Goal: Register for event/course

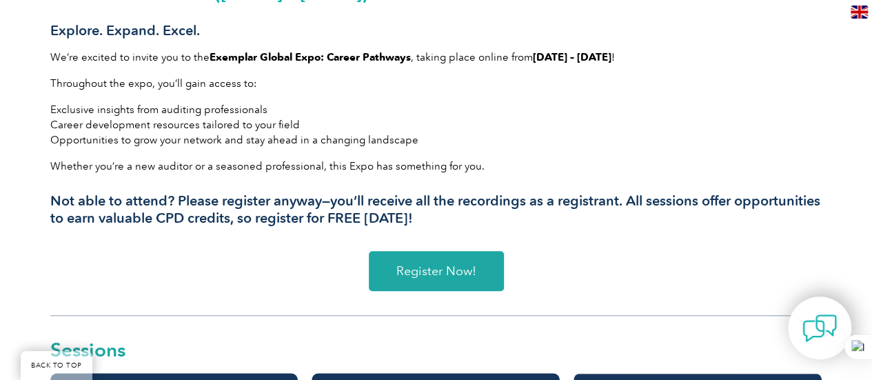
scroll to position [497, 0]
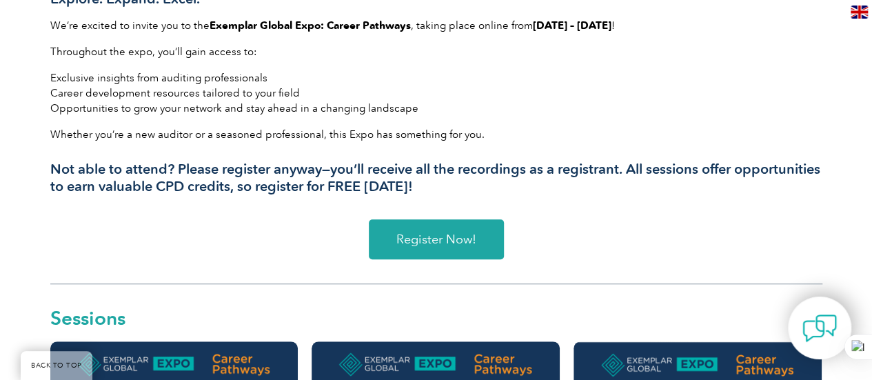
click at [419, 243] on span "Register Now!" at bounding box center [437, 239] width 80 height 12
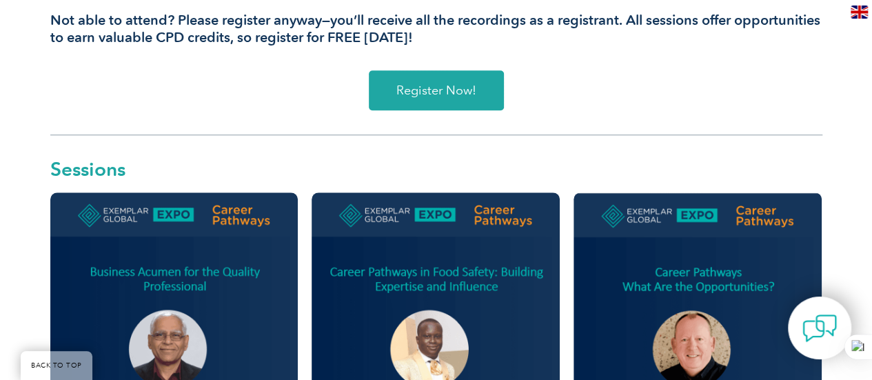
scroll to position [666, 0]
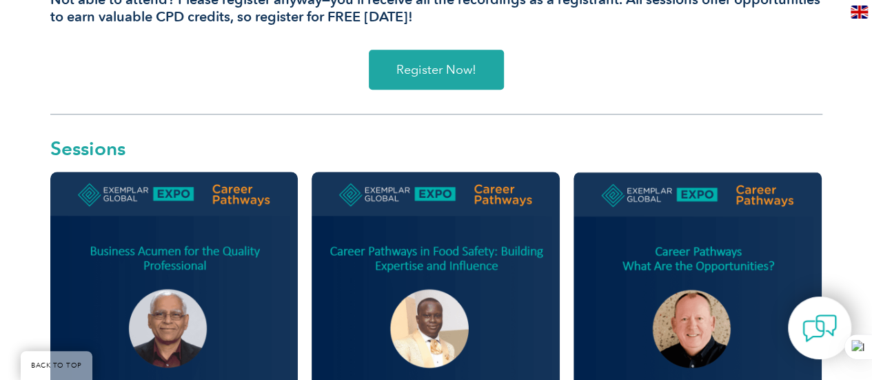
click at [197, 318] on img at bounding box center [174, 300] width 248 height 257
click at [247, 304] on img at bounding box center [174, 300] width 248 height 257
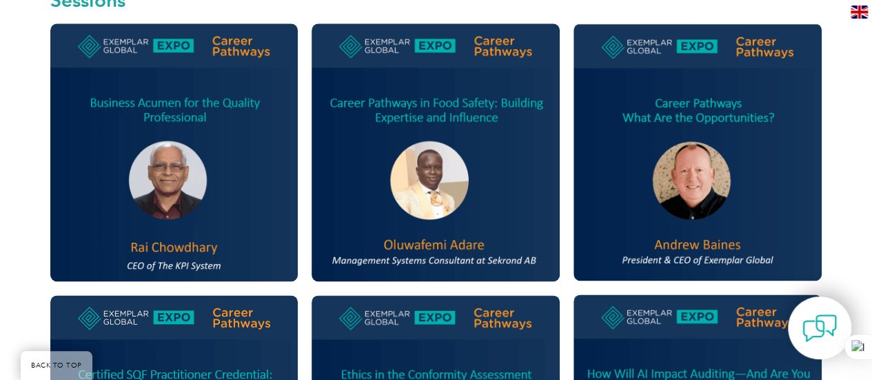
scroll to position [859, 0]
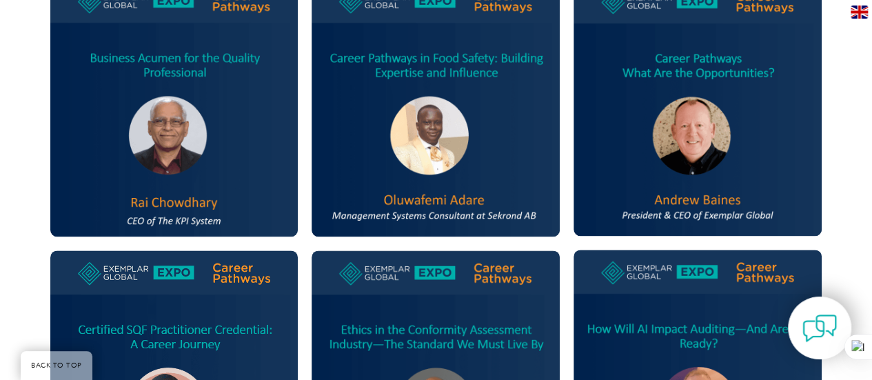
click at [214, 208] on img at bounding box center [174, 107] width 248 height 257
click at [208, 223] on img at bounding box center [174, 107] width 248 height 257
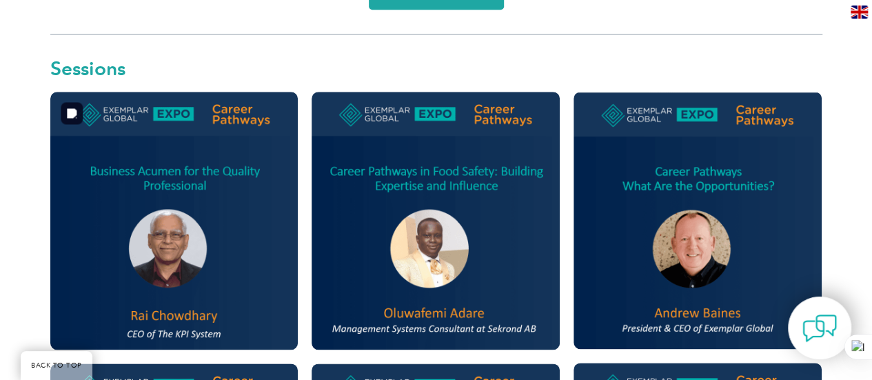
scroll to position [747, 0]
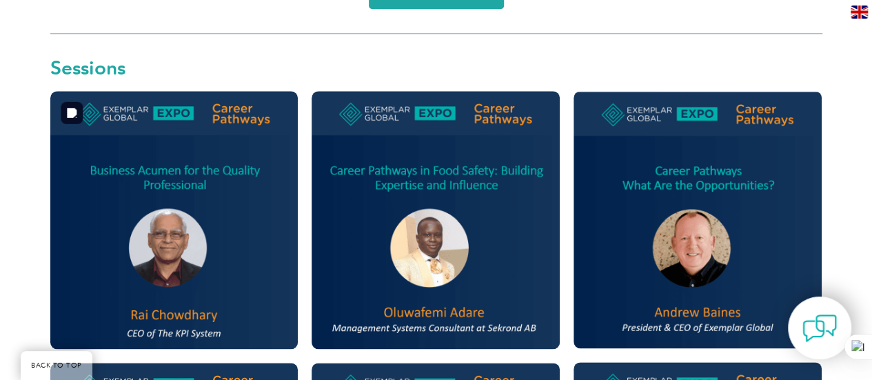
click at [200, 177] on img at bounding box center [174, 219] width 248 height 257
click at [425, 227] on img at bounding box center [436, 219] width 248 height 257
click at [737, 185] on img at bounding box center [698, 219] width 248 height 257
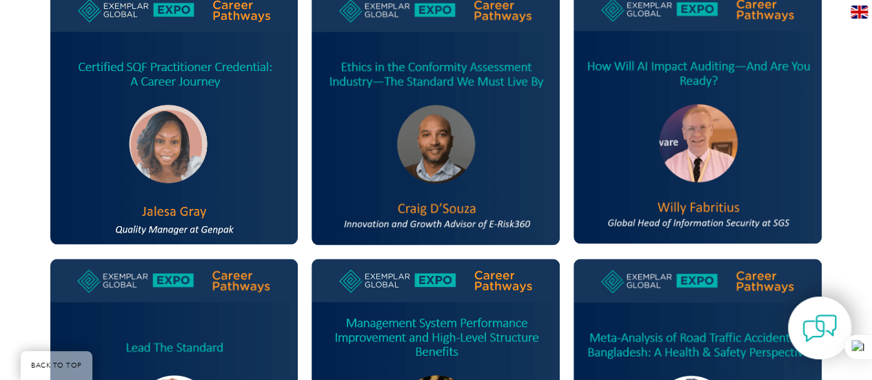
scroll to position [1127, 0]
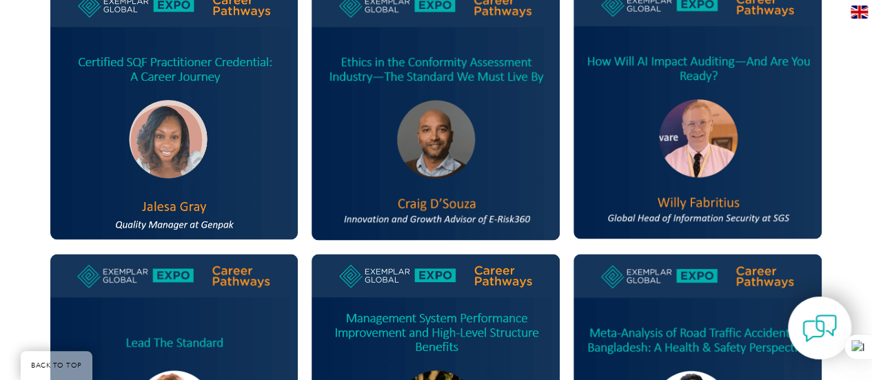
click at [218, 187] on img at bounding box center [174, 111] width 248 height 257
click at [453, 141] on img at bounding box center [436, 111] width 248 height 257
click at [722, 121] on img at bounding box center [698, 110] width 248 height 257
click at [243, 301] on img at bounding box center [174, 382] width 248 height 256
click at [389, 322] on img at bounding box center [436, 381] width 248 height 255
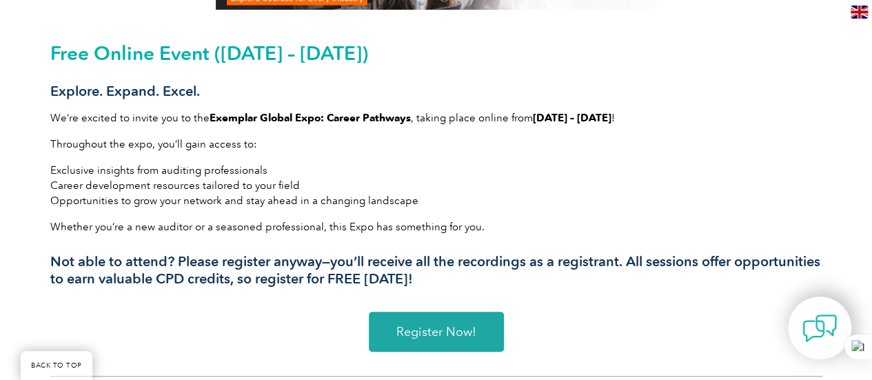
scroll to position [404, 0]
click at [399, 337] on span "Register Now!" at bounding box center [437, 332] width 80 height 12
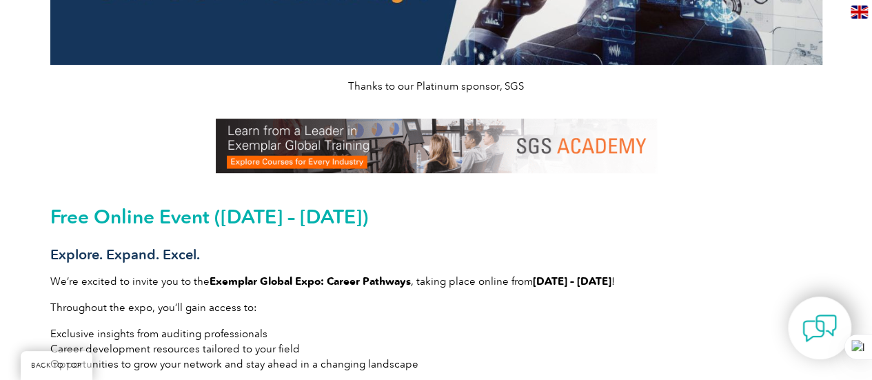
scroll to position [0, 0]
